Goal: Find specific page/section: Find specific page/section

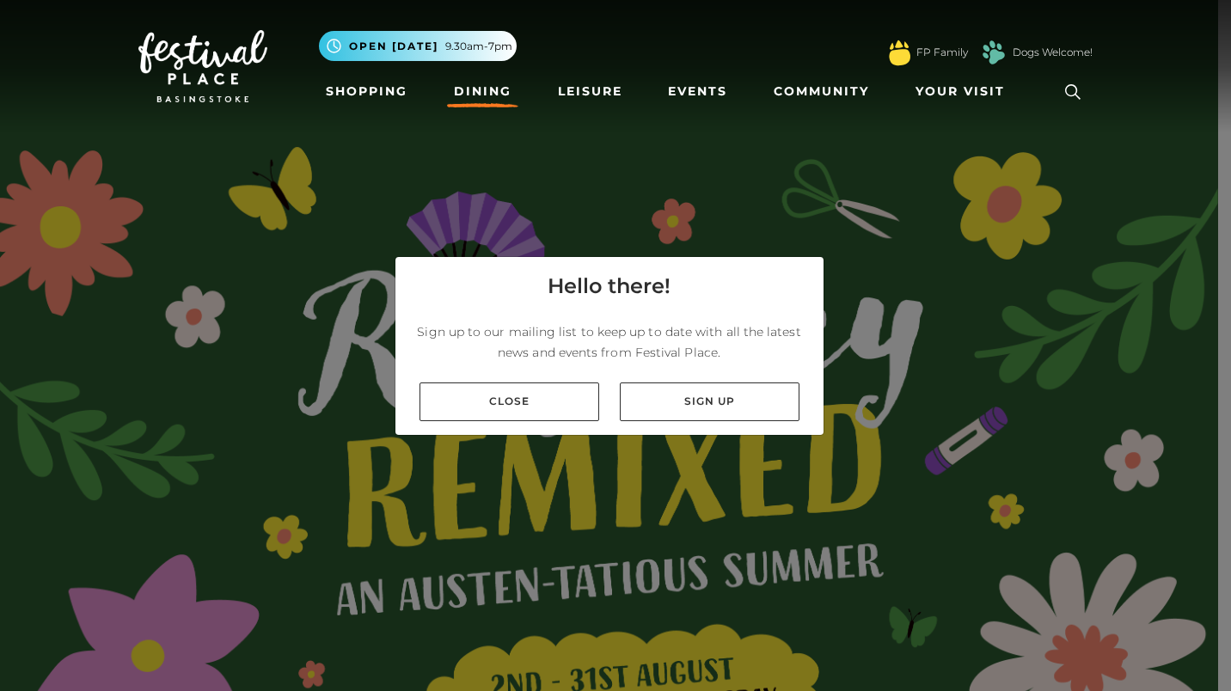
click at [486, 83] on link "Dining" at bounding box center [482, 92] width 71 height 32
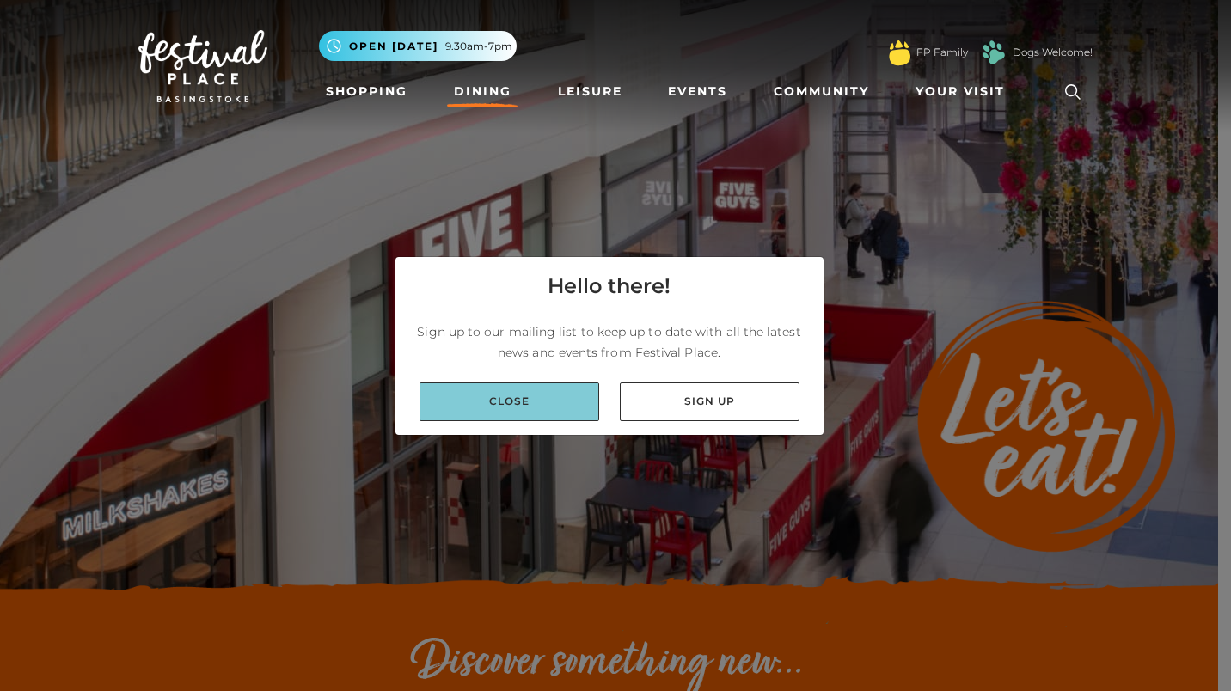
click at [511, 414] on link "Close" at bounding box center [510, 402] width 180 height 39
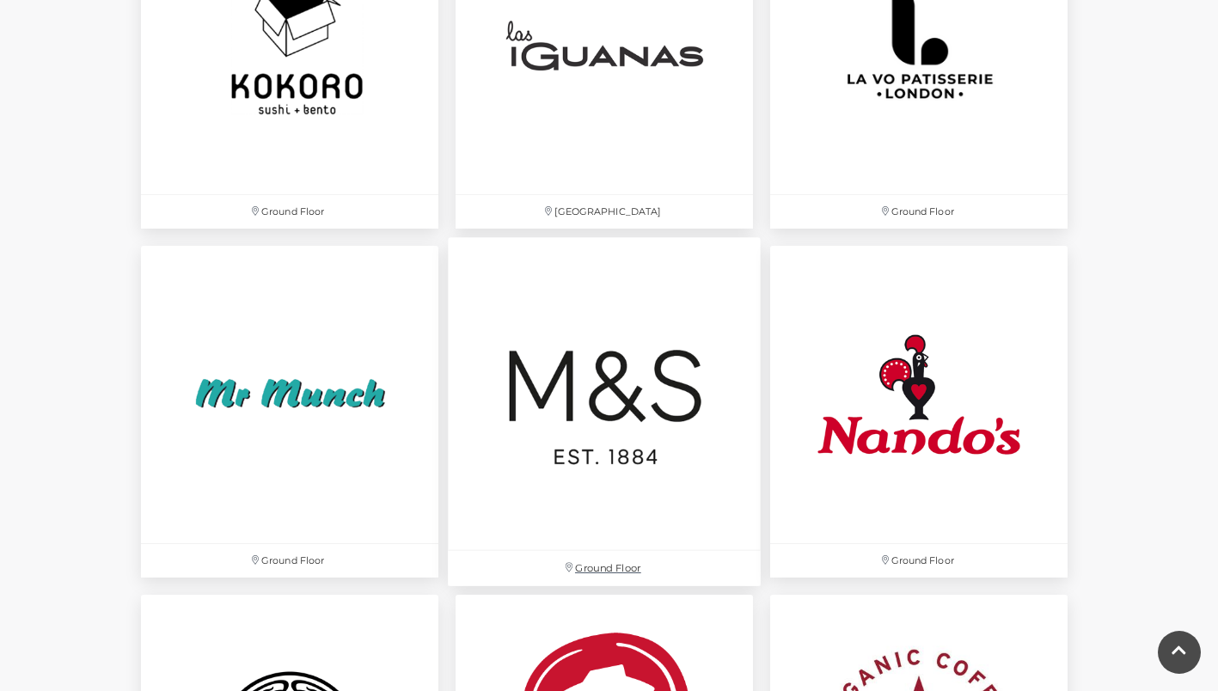
scroll to position [3611, 0]
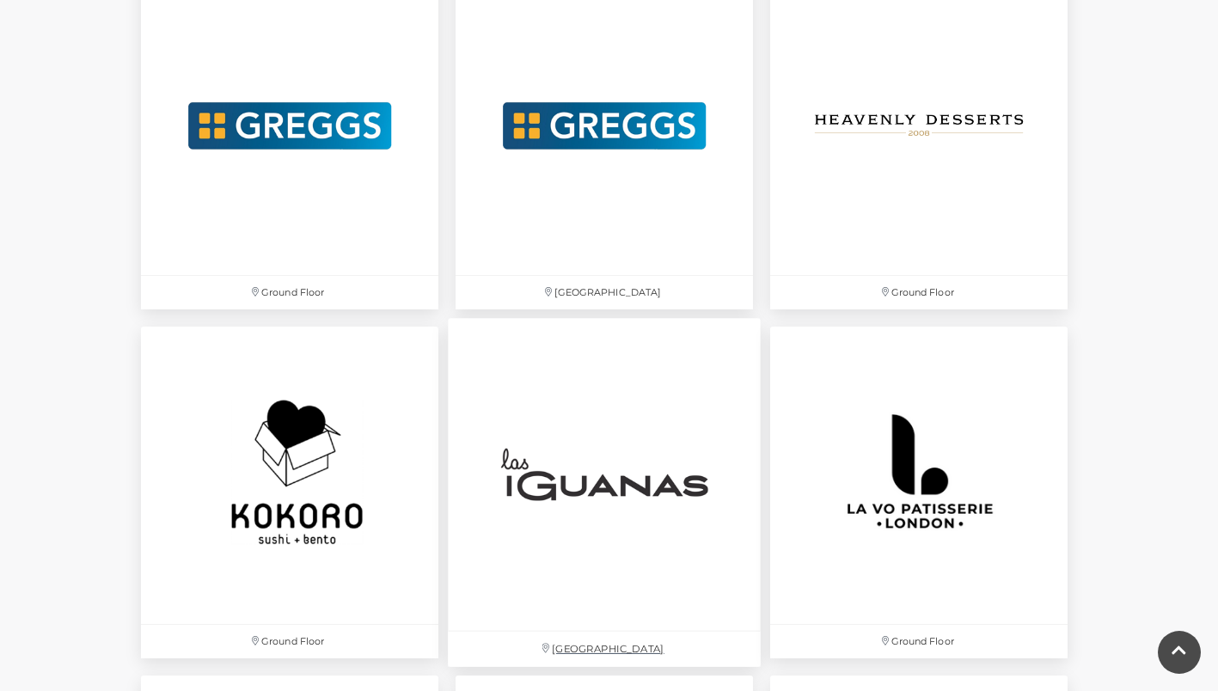
click at [569, 471] on img at bounding box center [604, 474] width 313 height 313
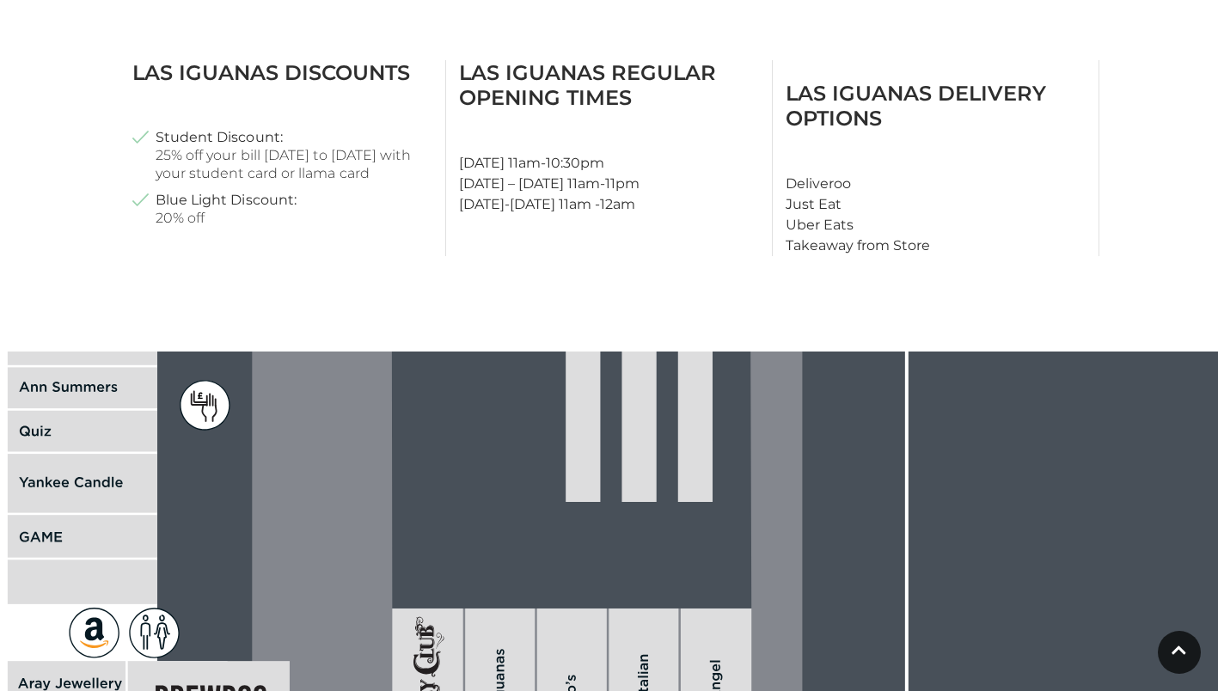
scroll to position [860, 0]
